Goal: Task Accomplishment & Management: Use online tool/utility

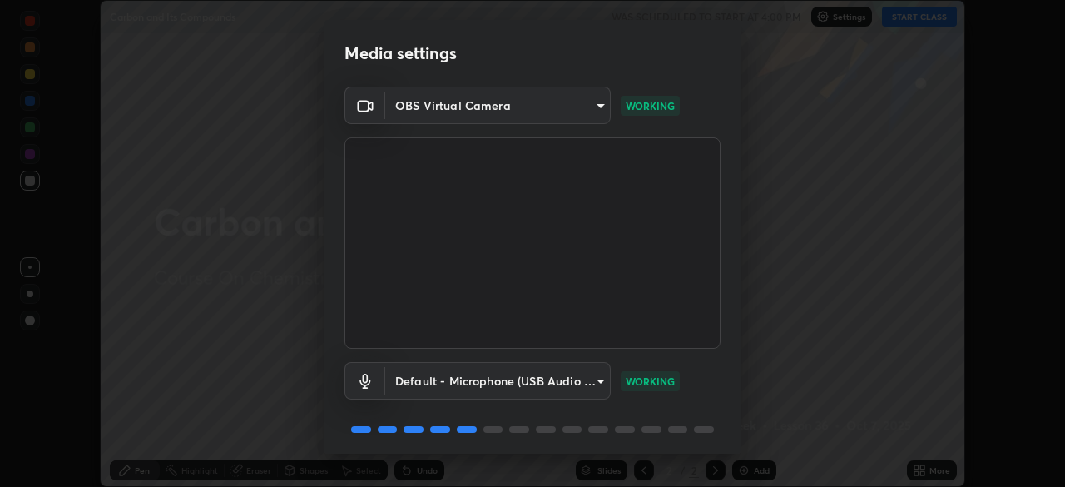
scroll to position [59, 0]
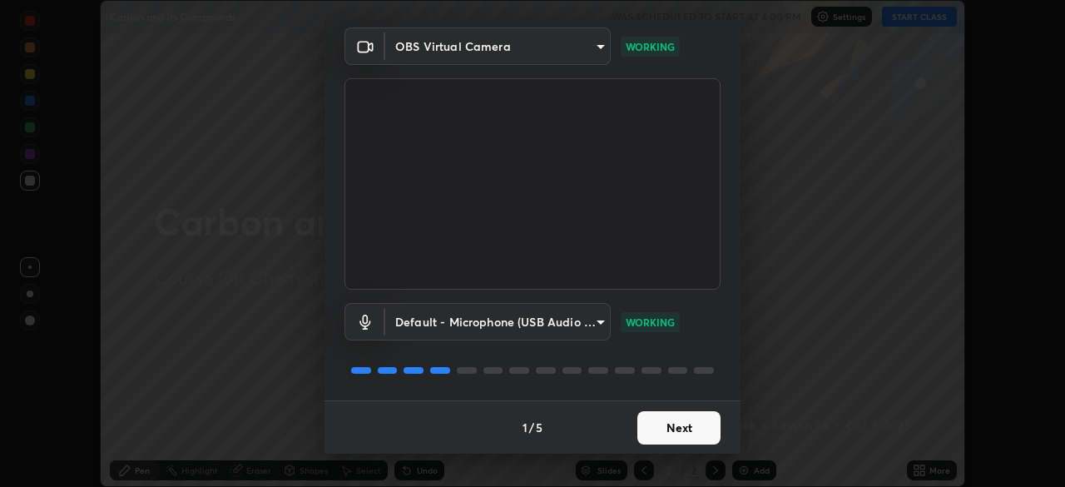
click at [667, 428] on button "Next" at bounding box center [678, 427] width 83 height 33
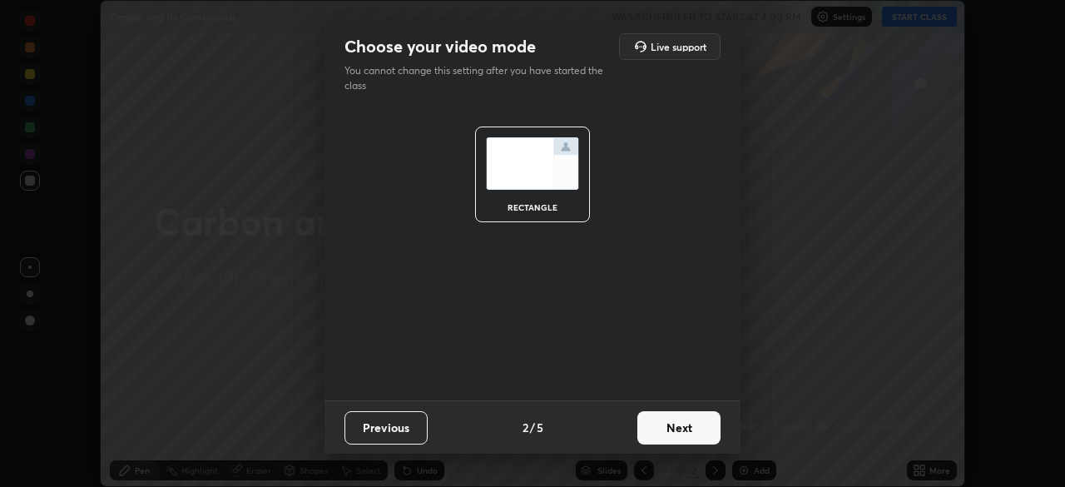
click at [670, 431] on button "Next" at bounding box center [678, 427] width 83 height 33
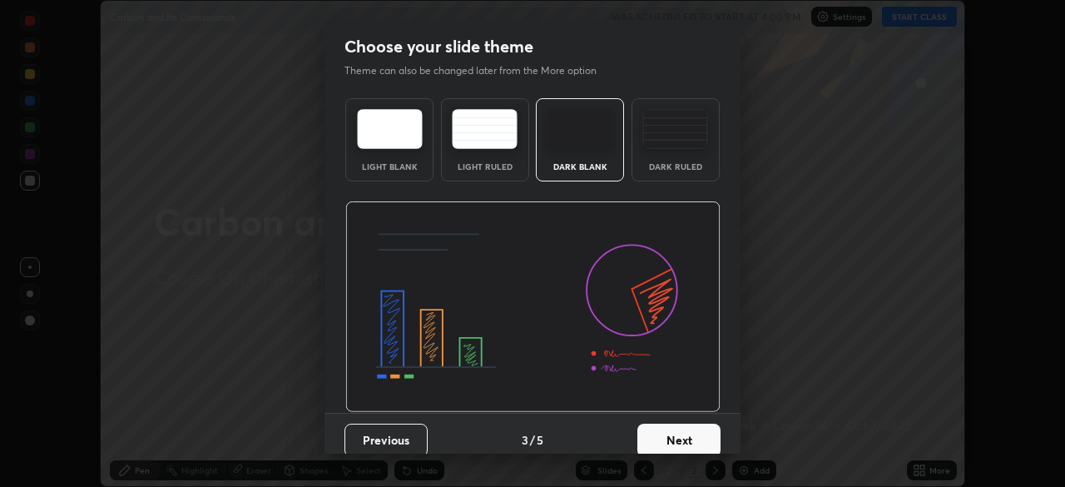
click at [671, 430] on button "Next" at bounding box center [678, 440] width 83 height 33
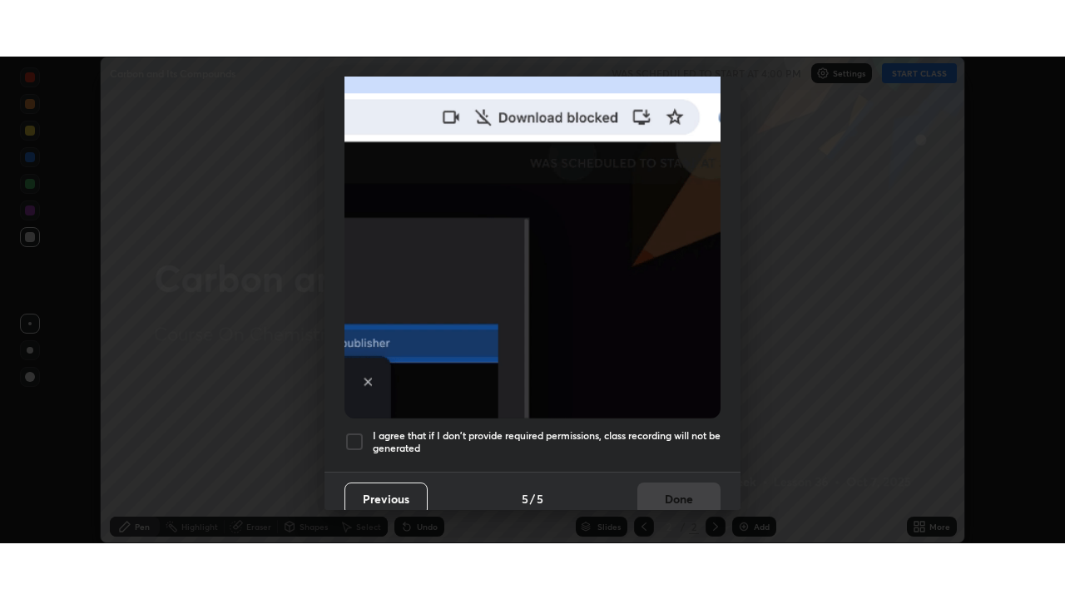
scroll to position [399, 0]
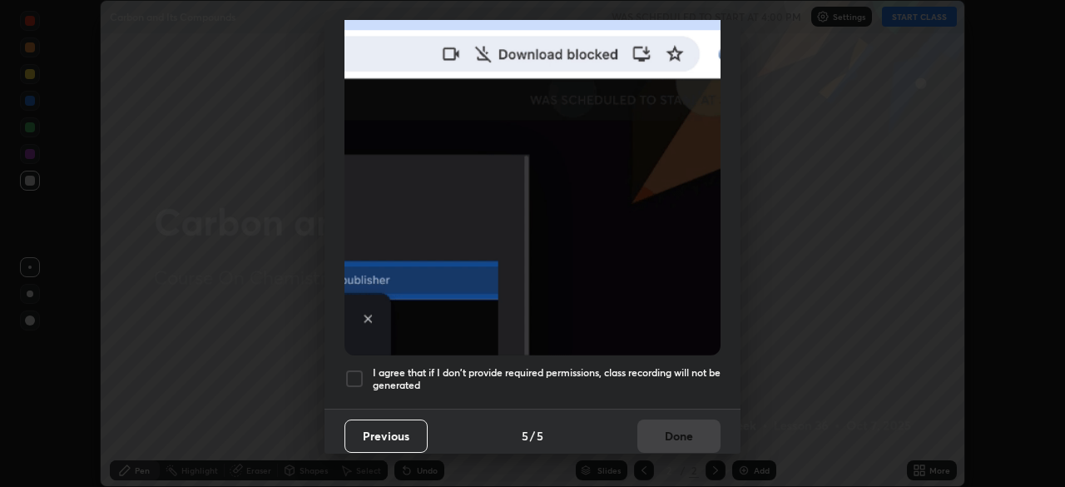
click at [359, 376] on div at bounding box center [354, 379] width 20 height 20
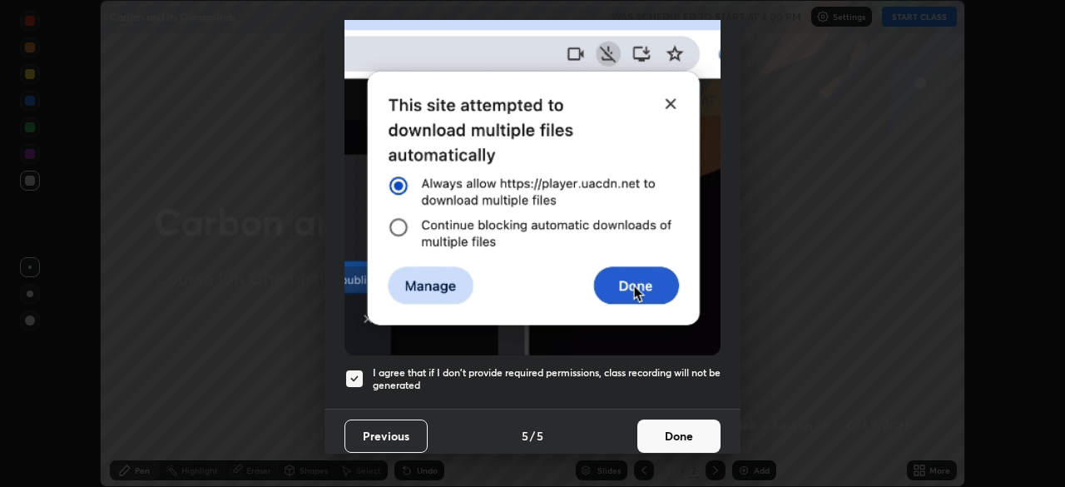
click at [662, 429] on button "Done" at bounding box center [678, 435] width 83 height 33
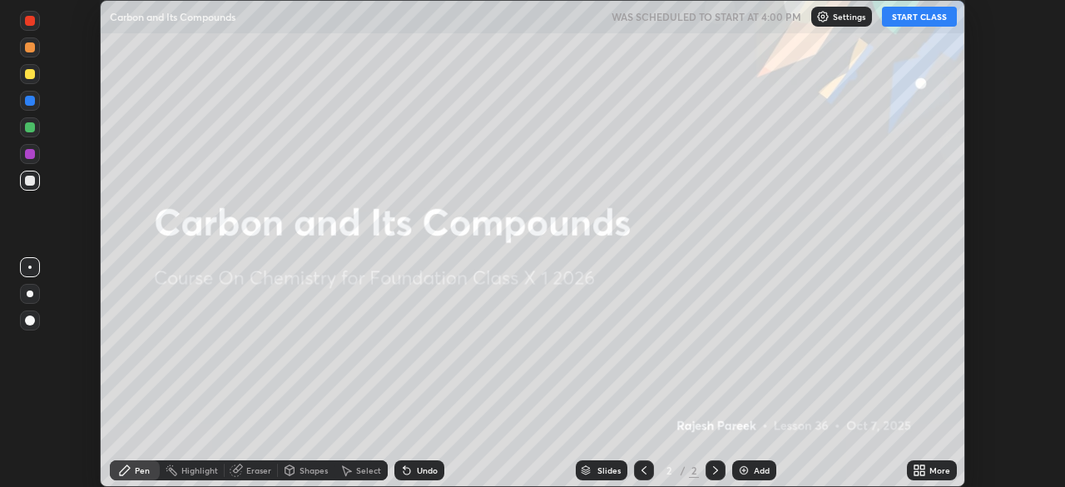
click at [906, 18] on button "START CLASS" at bounding box center [919, 17] width 75 height 20
click at [743, 470] on img at bounding box center [743, 469] width 13 height 13
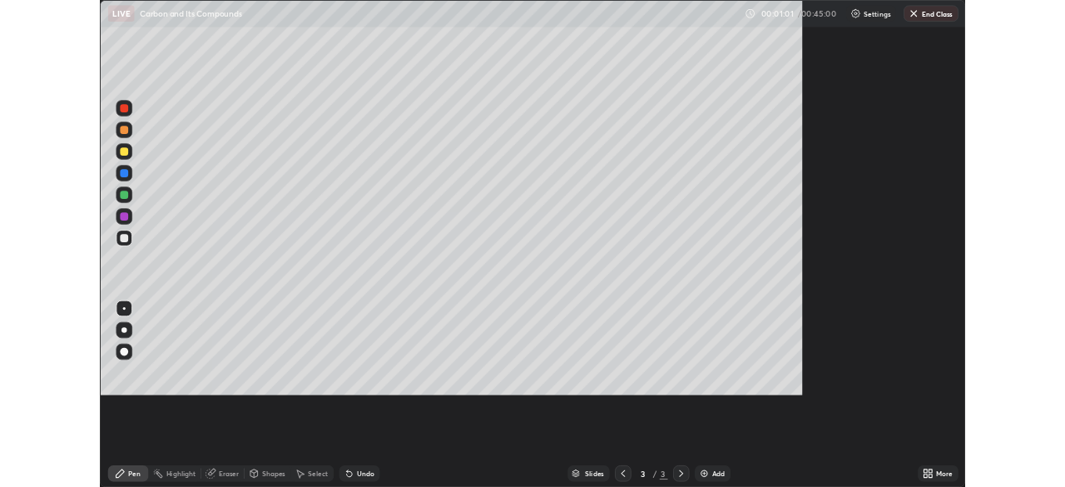
scroll to position [599, 1065]
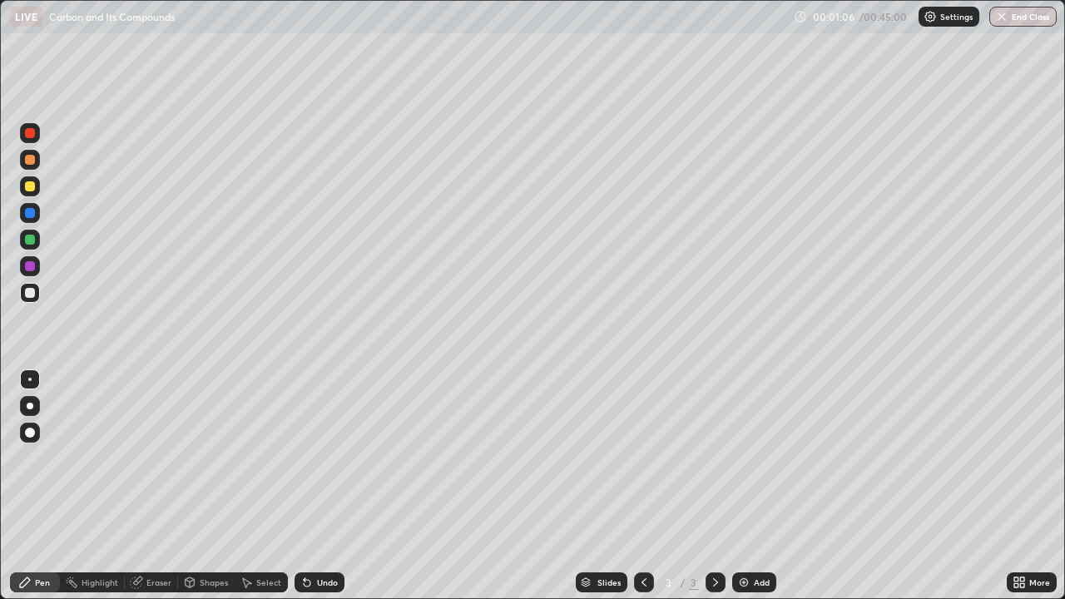
click at [29, 163] on div at bounding box center [30, 160] width 10 height 10
click at [30, 406] on div at bounding box center [30, 406] width 7 height 7
click at [147, 486] on div "Eraser" at bounding box center [158, 582] width 25 height 8
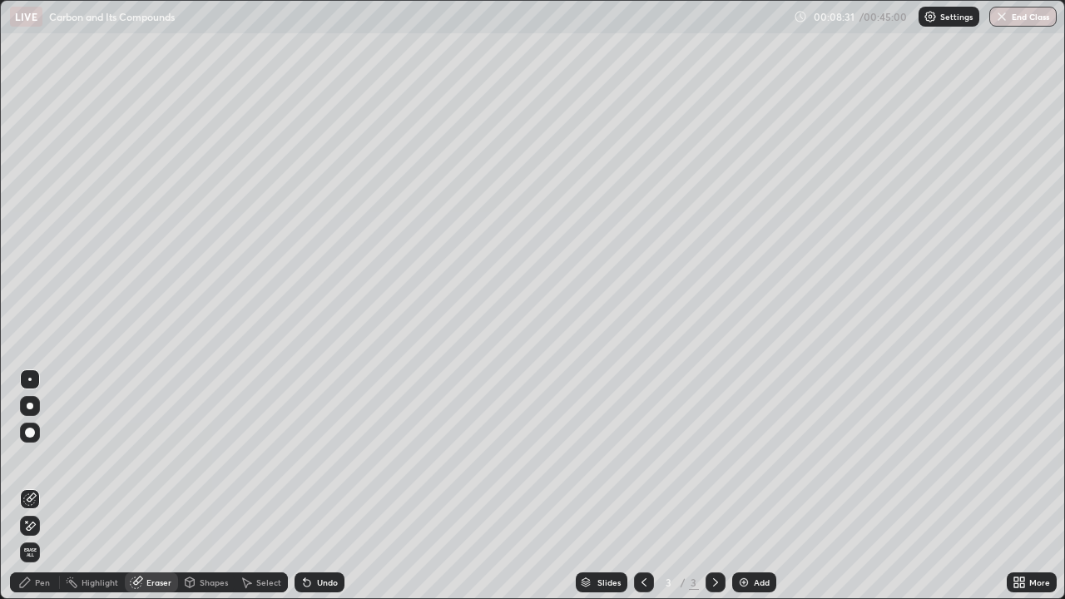
click at [45, 486] on div "Pen" at bounding box center [42, 582] width 15 height 8
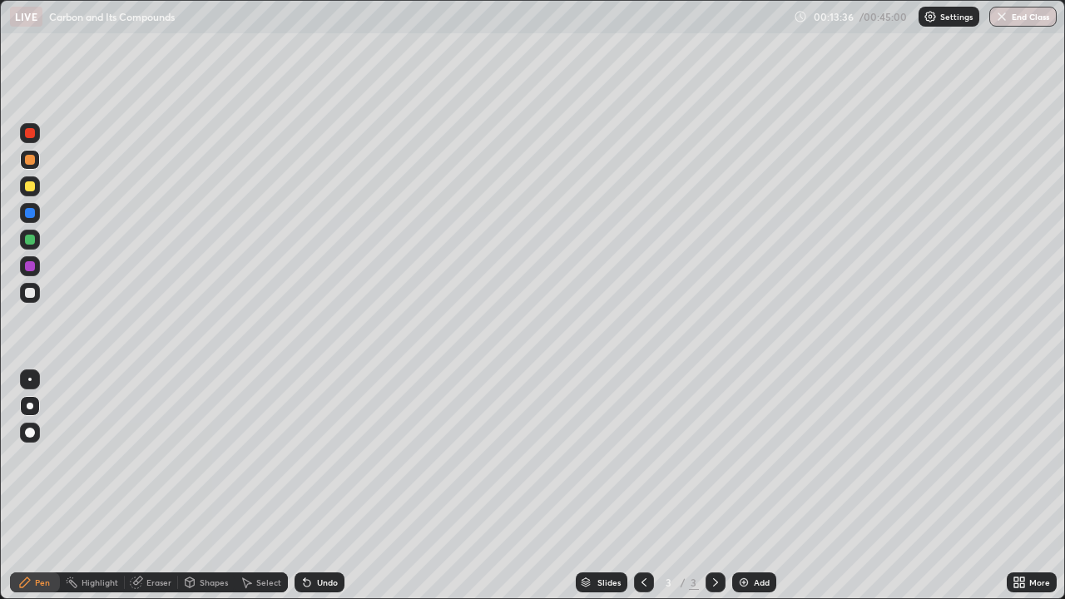
click at [746, 486] on img at bounding box center [743, 582] width 13 height 13
click at [156, 486] on div "Eraser" at bounding box center [151, 582] width 53 height 20
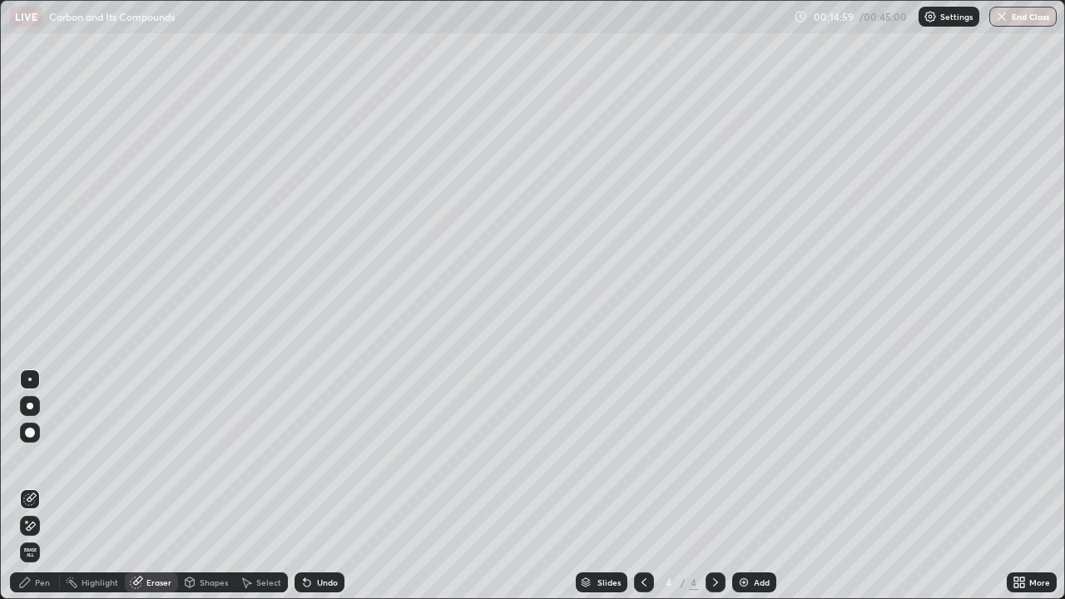
click at [37, 486] on div "Pen" at bounding box center [42, 582] width 15 height 8
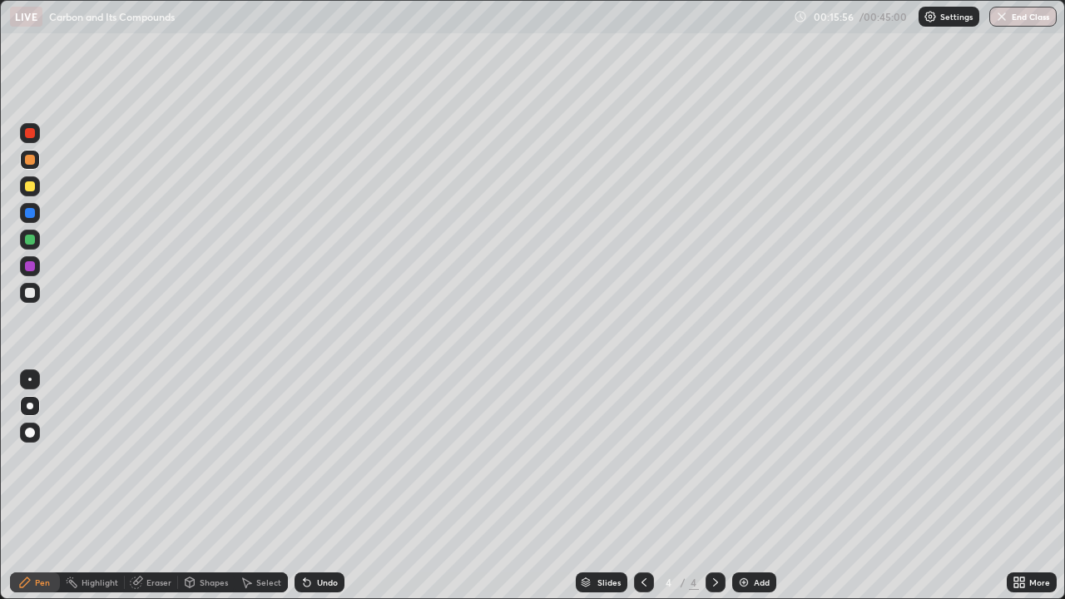
click at [29, 240] on div at bounding box center [30, 240] width 10 height 10
click at [155, 486] on div "Eraser" at bounding box center [158, 582] width 25 height 8
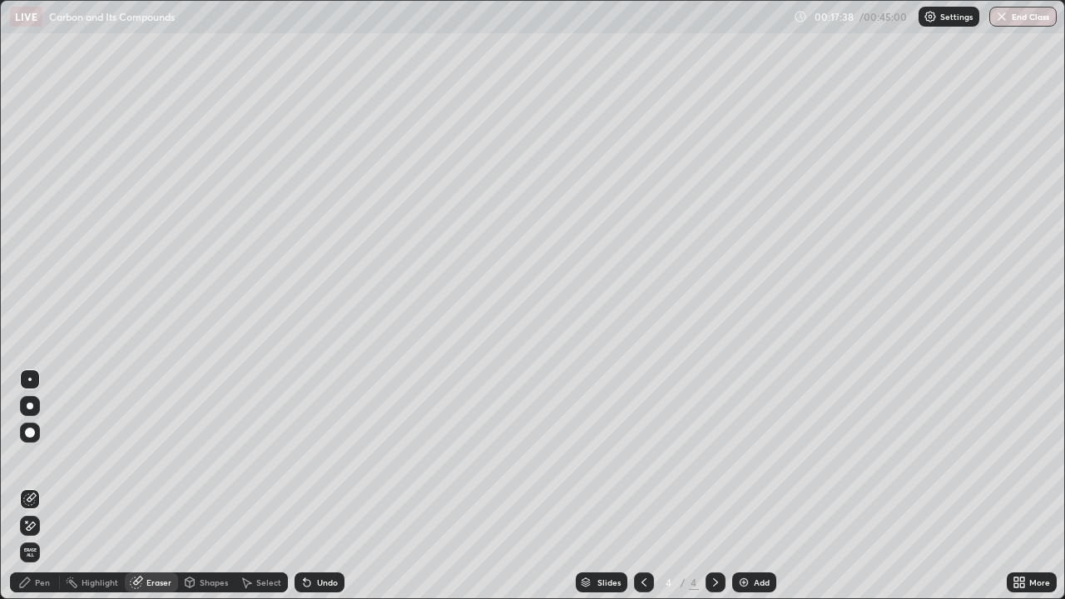
click at [45, 486] on div "Pen" at bounding box center [42, 582] width 15 height 8
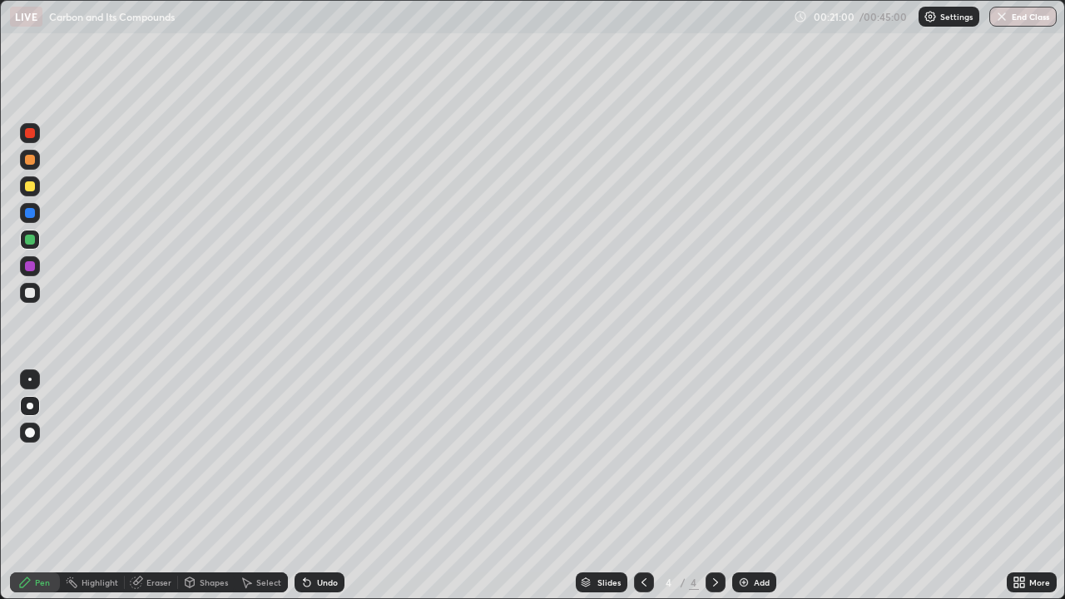
click at [741, 486] on img at bounding box center [743, 582] width 13 height 13
click at [308, 486] on icon at bounding box center [307, 583] width 7 height 7
click at [310, 486] on icon at bounding box center [306, 582] width 13 height 13
click at [740, 486] on img at bounding box center [743, 582] width 13 height 13
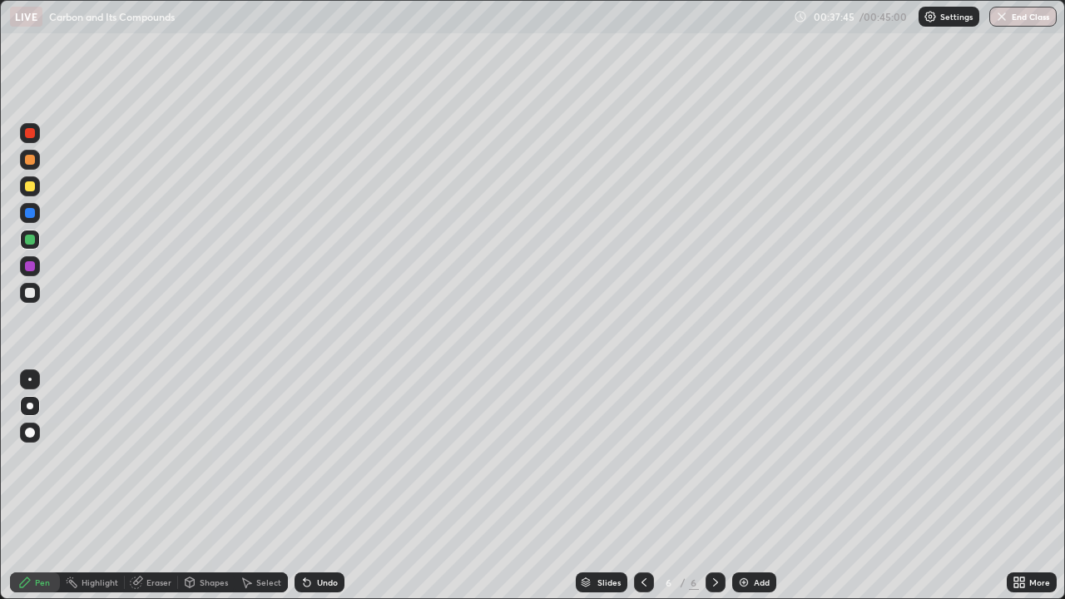
click at [307, 486] on icon at bounding box center [307, 583] width 7 height 7
click at [305, 486] on icon at bounding box center [307, 583] width 7 height 7
click at [150, 486] on div "Eraser" at bounding box center [158, 582] width 25 height 8
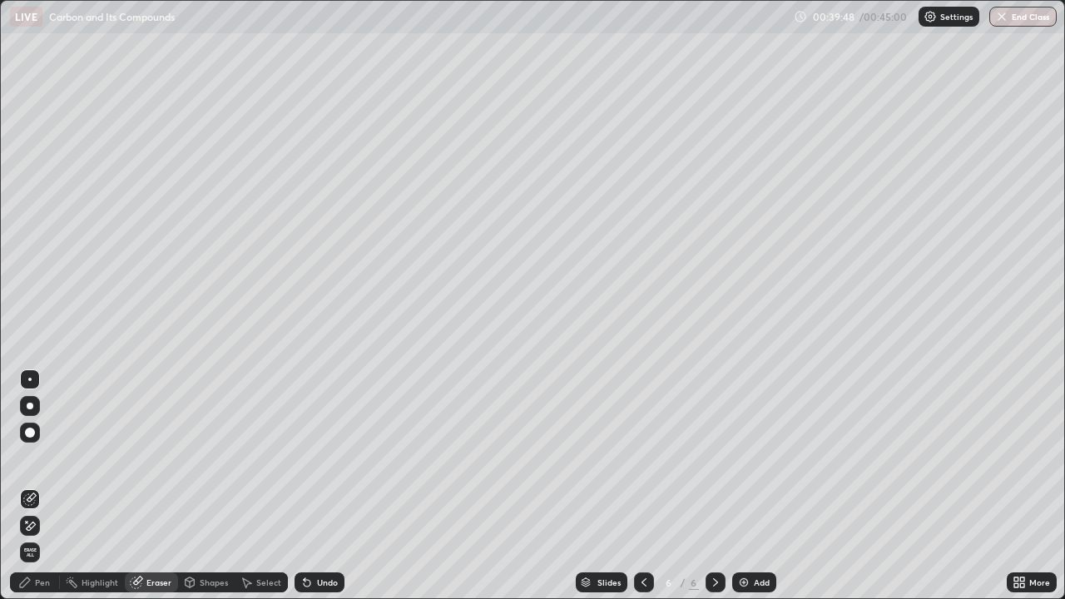
click at [45, 486] on div "Pen" at bounding box center [42, 582] width 15 height 8
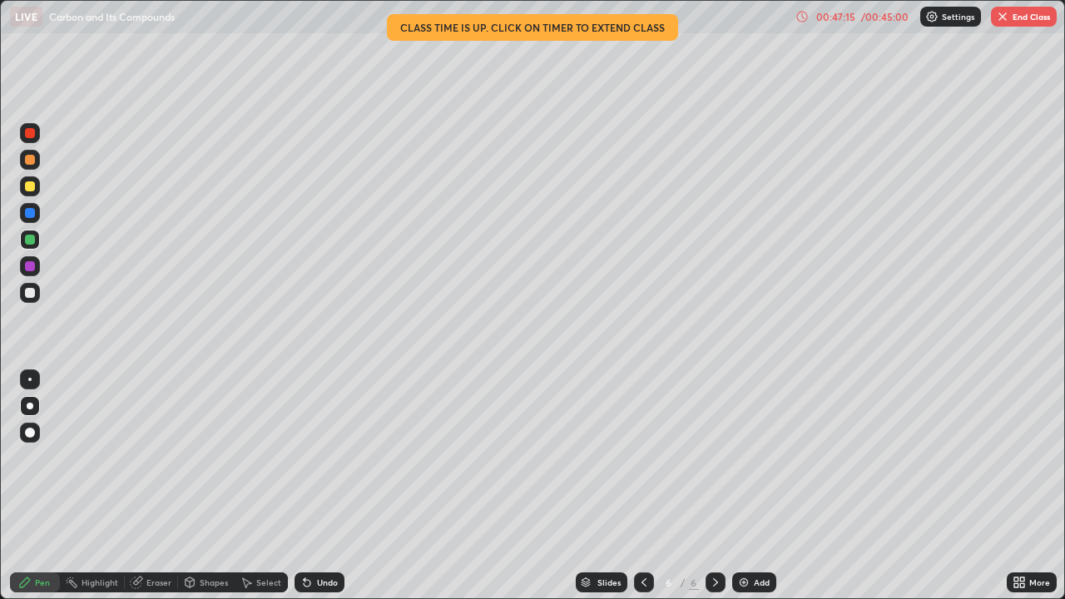
click at [1025, 17] on button "End Class" at bounding box center [1024, 17] width 66 height 20
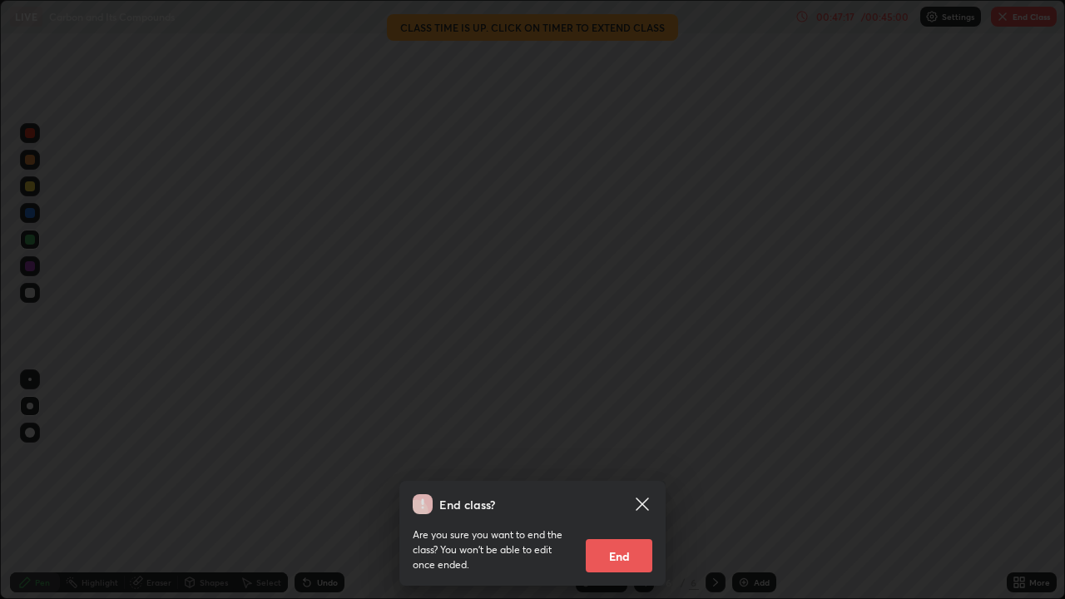
click at [630, 486] on button "End" at bounding box center [619, 555] width 67 height 33
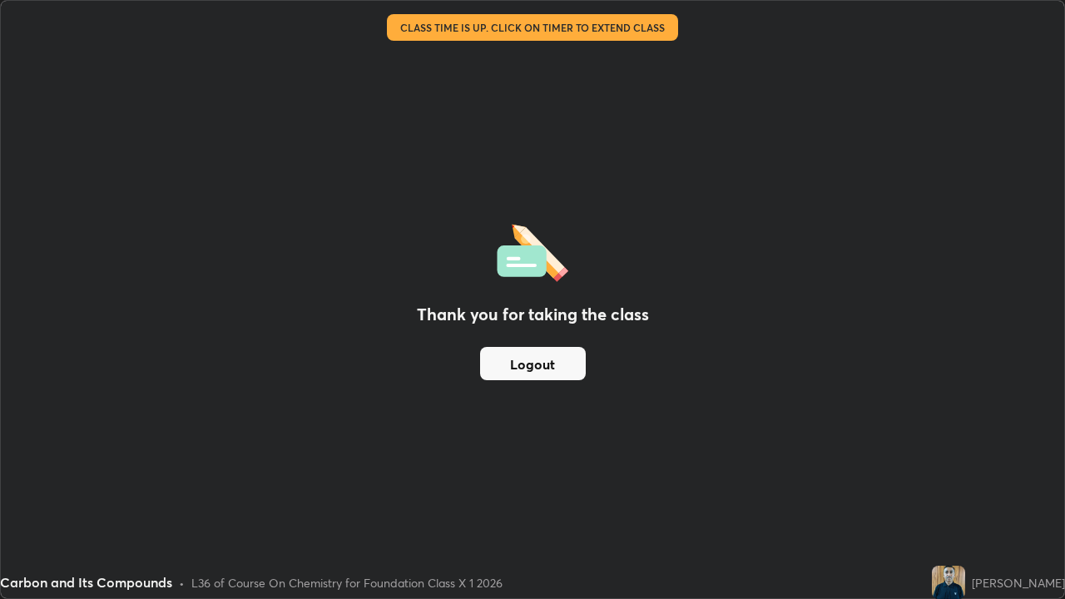
click at [554, 353] on button "Logout" at bounding box center [533, 363] width 106 height 33
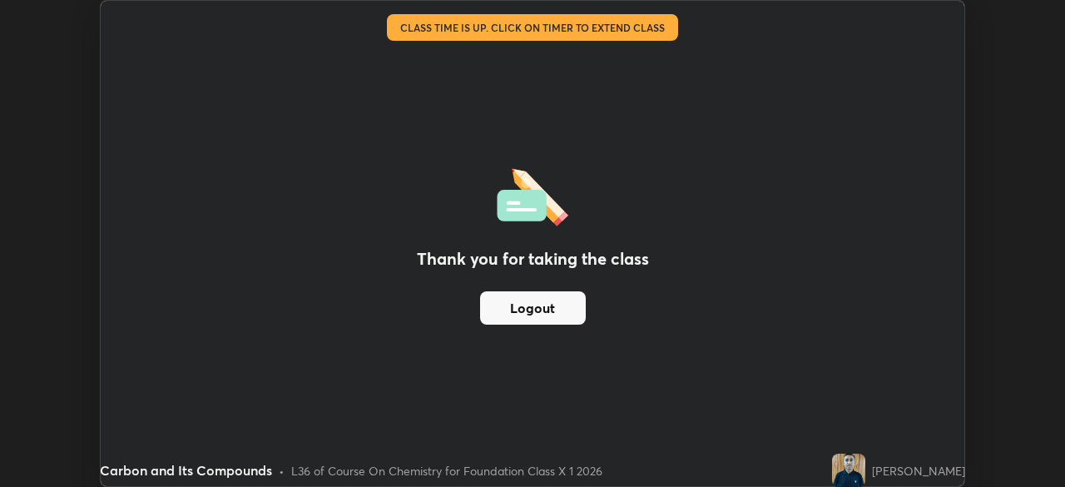
scroll to position [82724, 82146]
